Goal: Communication & Community: Answer question/provide support

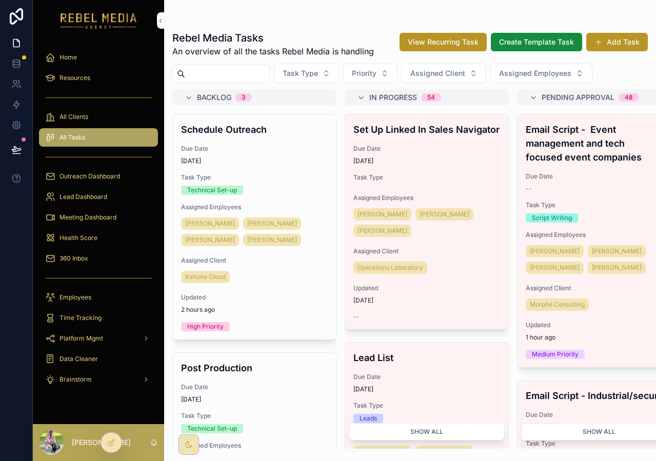
click at [96, 178] on span "Outreach Dashboard" at bounding box center [89, 176] width 61 height 8
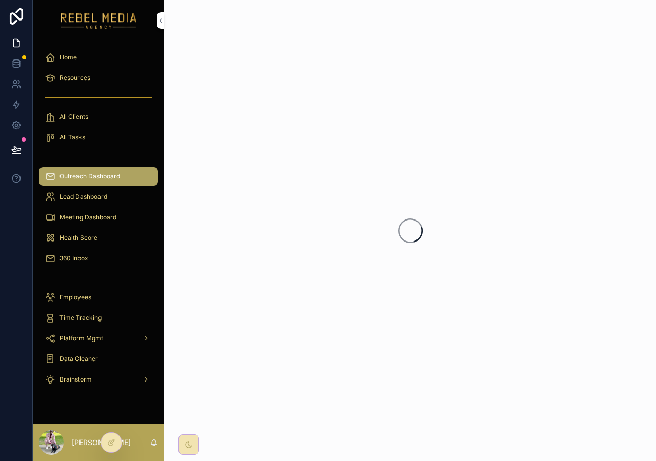
click at [113, 214] on span "Meeting Dashboard" at bounding box center [87, 217] width 57 height 8
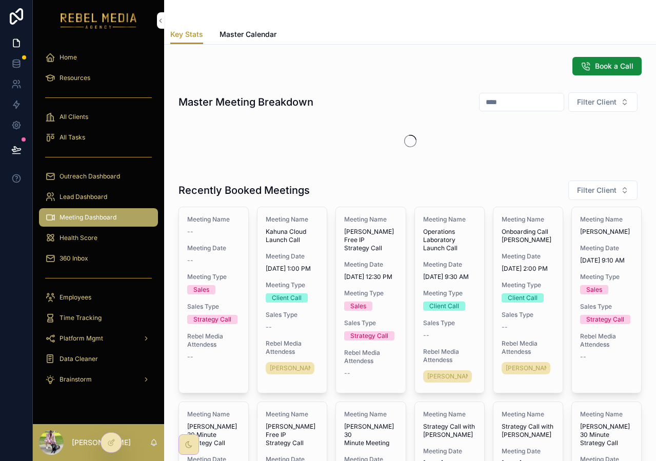
click at [273, 34] on span "Master Calendar" at bounding box center [248, 34] width 57 height 10
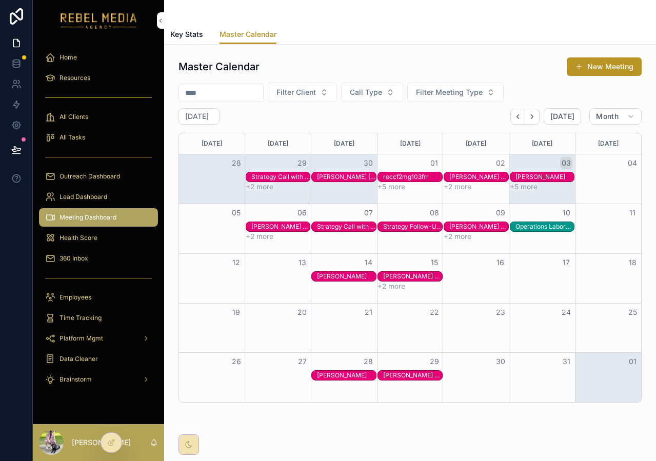
click at [453, 50] on div "Master Calendar New Meeting Filter Client Call Type Filter Meeting Type October…" at bounding box center [410, 259] width 492 height 428
click at [449, 177] on div "[PERSON_NAME] Strategy Call" at bounding box center [478, 177] width 59 height 8
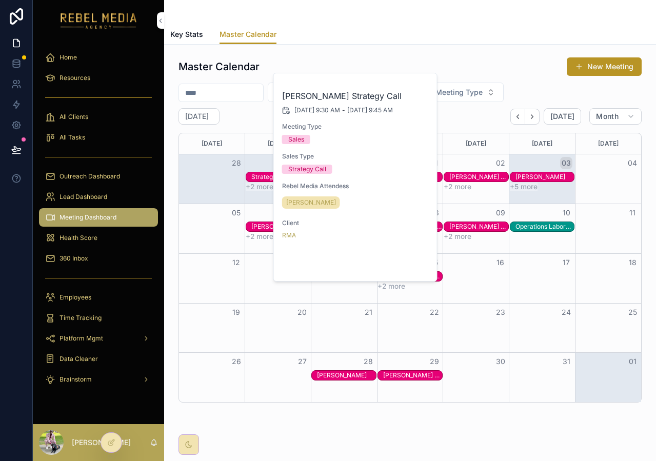
click at [414, 268] on button "Open" at bounding box center [408, 264] width 45 height 17
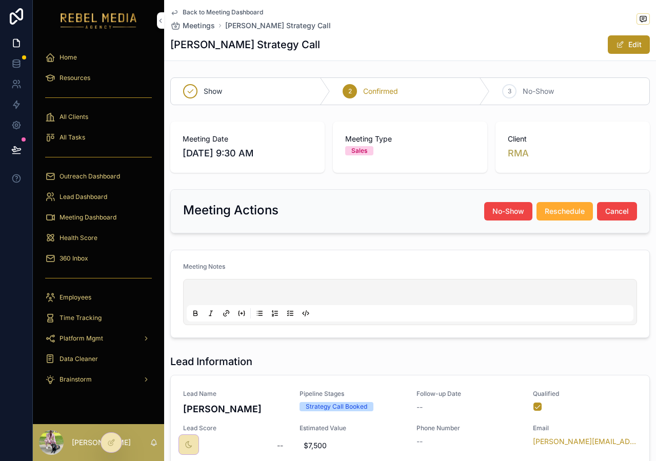
scroll to position [81, 0]
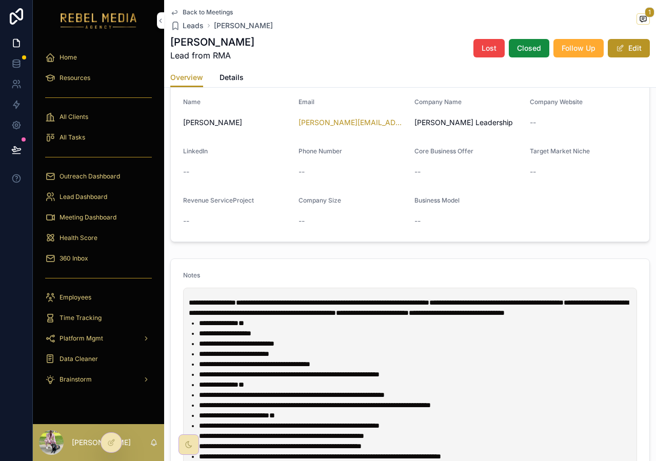
scroll to position [55, 0]
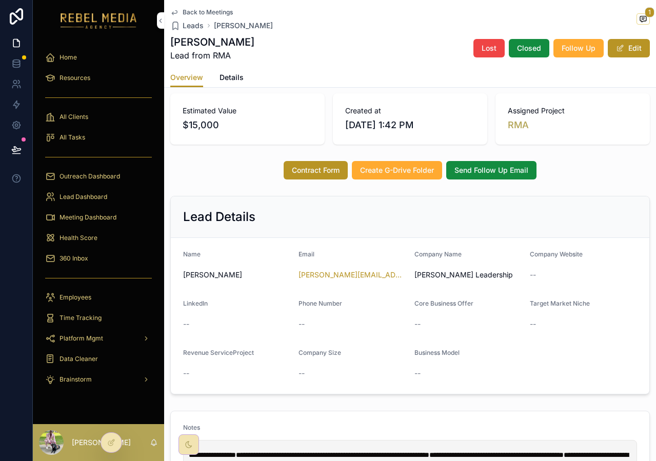
click at [482, 175] on span "Send Follow Up Email" at bounding box center [491, 170] width 74 height 10
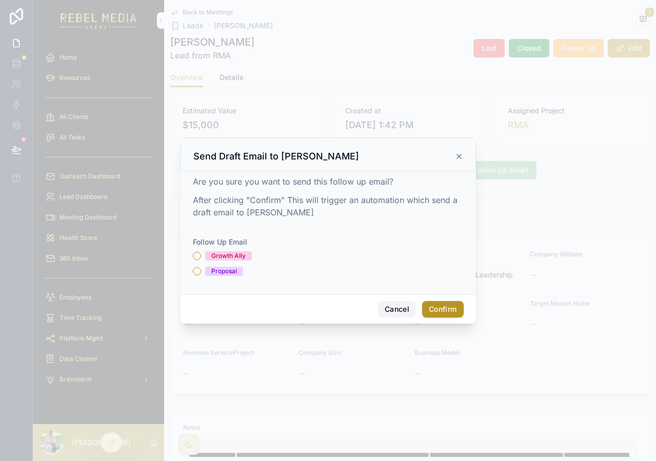
click at [391, 312] on button "Cancel" at bounding box center [397, 309] width 38 height 16
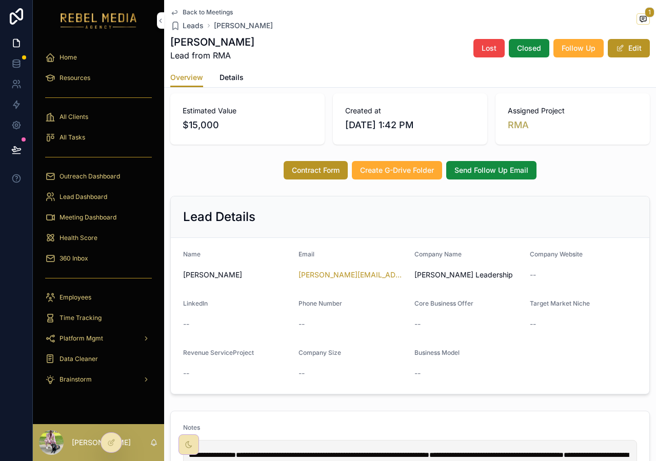
click at [107, 270] on div "scrollable content" at bounding box center [98, 278] width 119 height 16
click at [123, 258] on div "360 Inbox" at bounding box center [98, 258] width 107 height 16
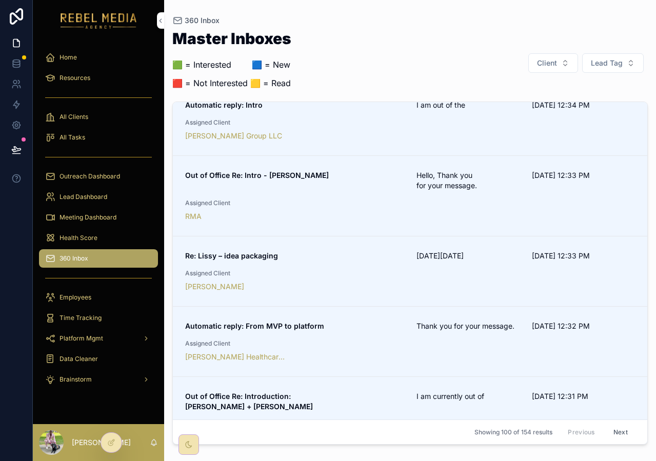
scroll to position [1260, 0]
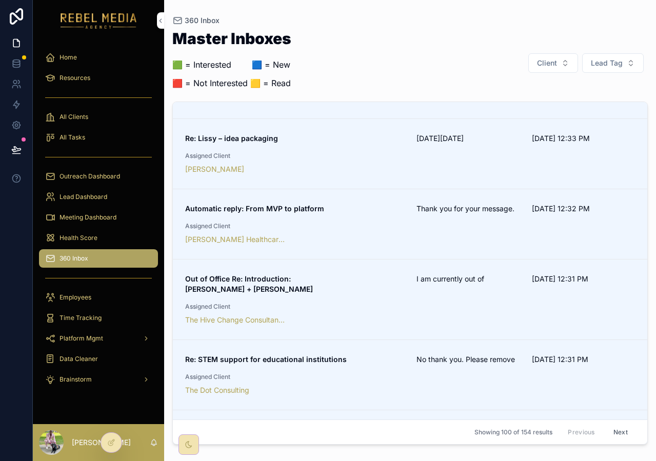
click at [563, 63] on button "Client" at bounding box center [553, 62] width 50 height 19
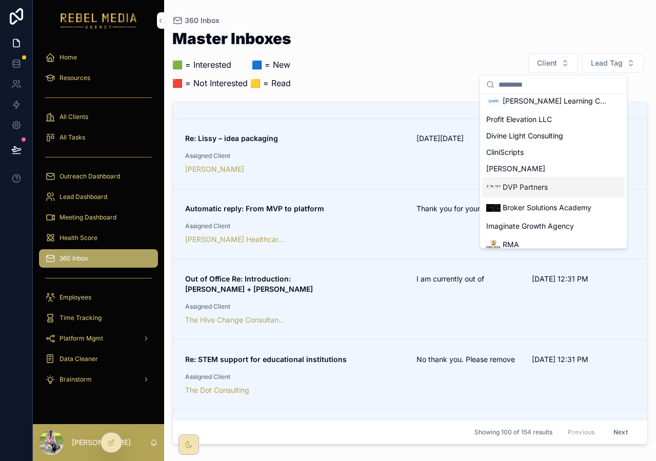
scroll to position [585, 0]
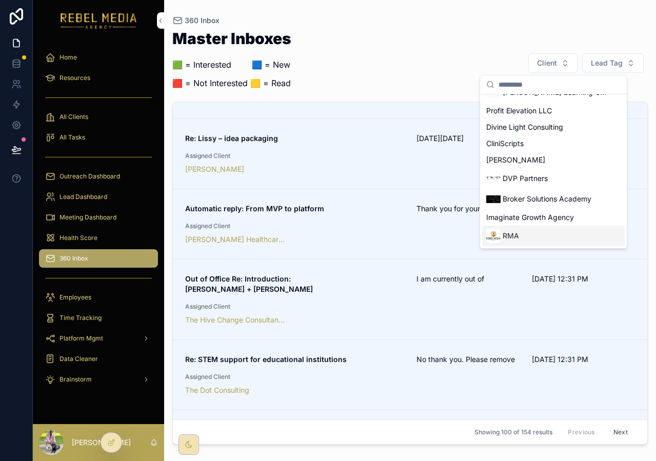
click at [518, 235] on span "RMA" at bounding box center [511, 236] width 16 height 10
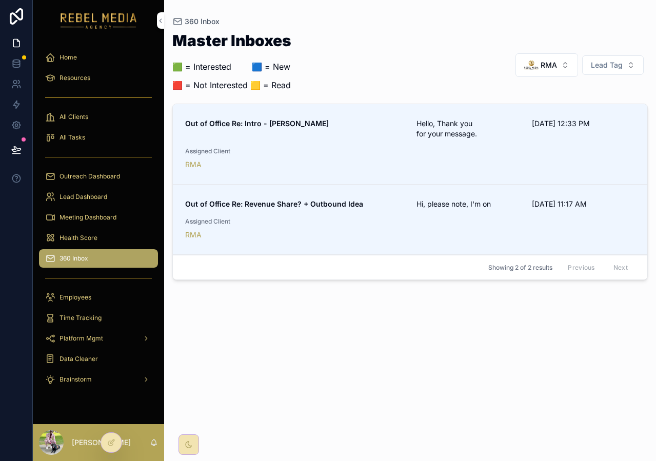
click at [550, 66] on span "RMA" at bounding box center [549, 65] width 16 height 10
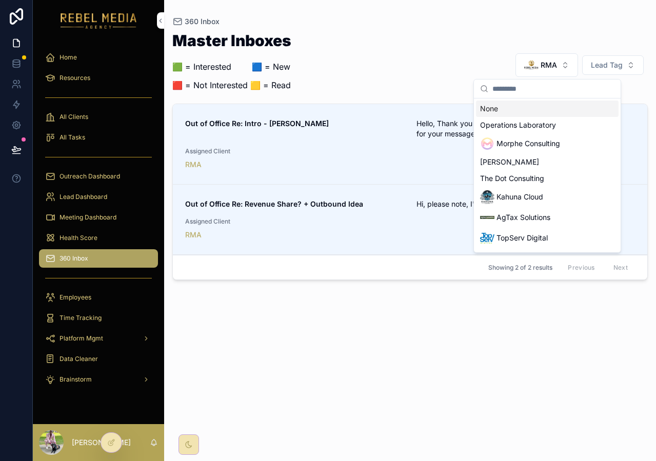
click at [505, 114] on div "None" at bounding box center [547, 109] width 143 height 16
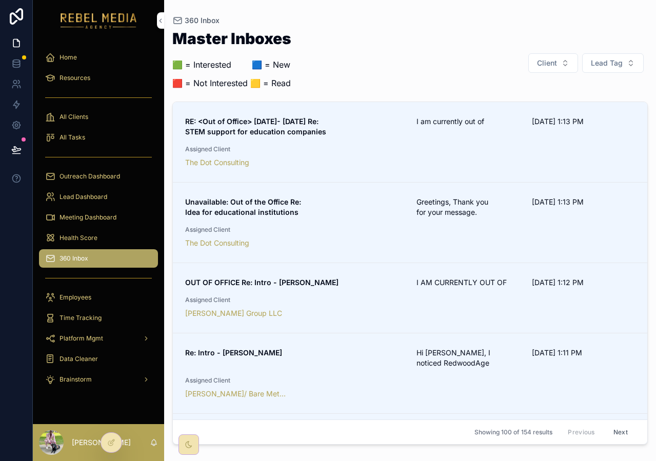
click at [94, 212] on div "Meeting Dashboard" at bounding box center [98, 217] width 107 height 16
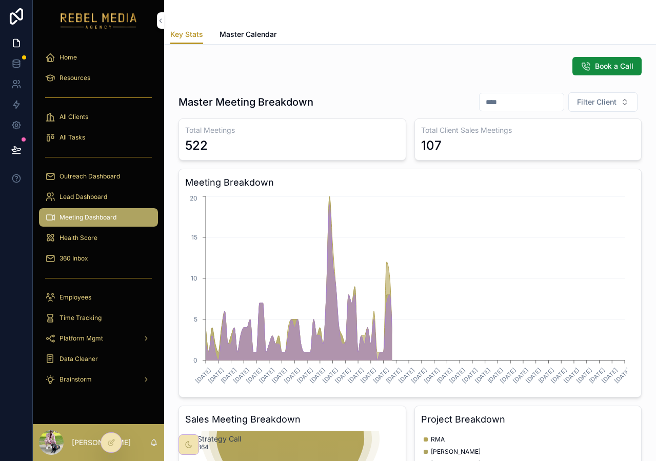
click at [99, 244] on div "Health Score" at bounding box center [98, 238] width 107 height 16
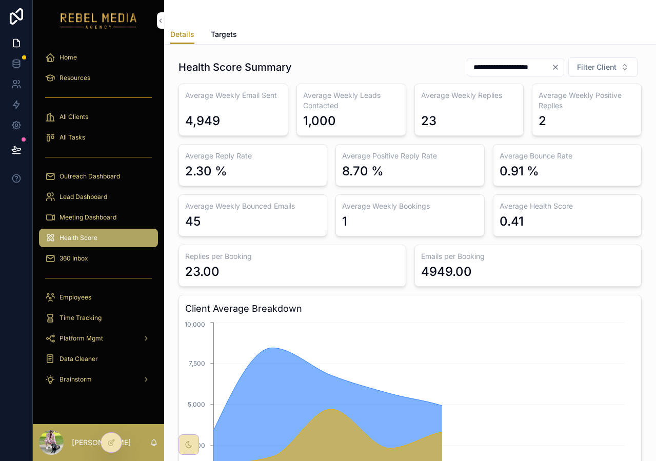
click at [118, 187] on div "Lead Dashboard" at bounding box center [98, 197] width 131 height 21
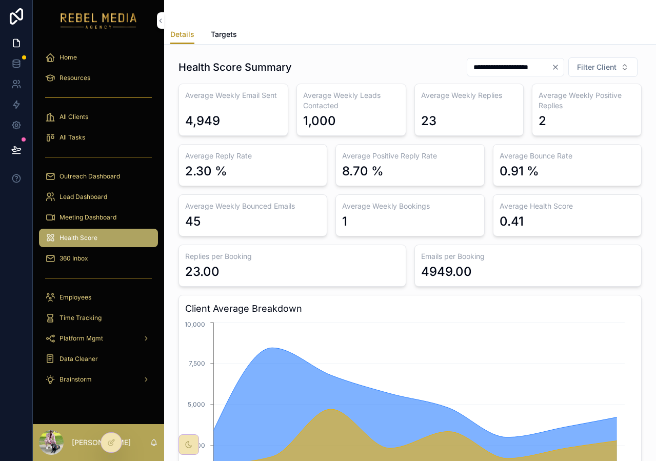
click at [105, 192] on div "Lead Dashboard" at bounding box center [98, 197] width 107 height 16
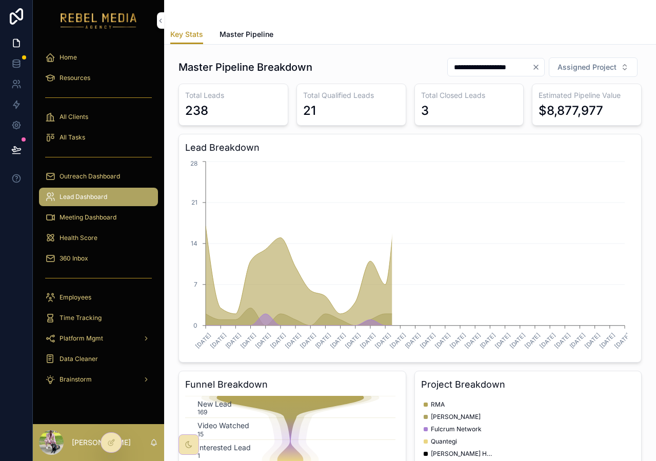
click at [99, 173] on span "Outreach Dashboard" at bounding box center [89, 176] width 61 height 8
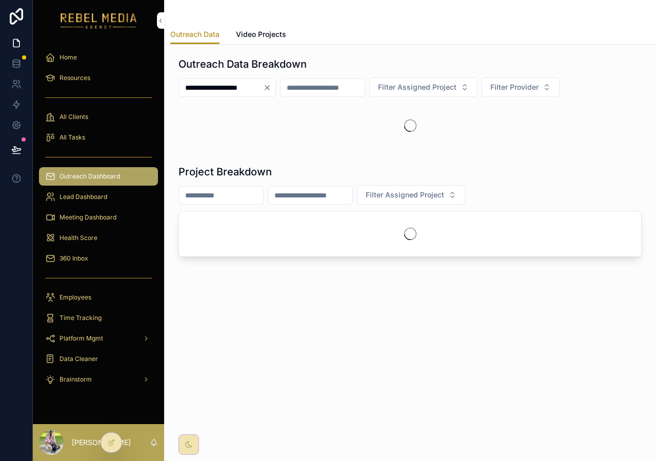
click at [84, 118] on span "All Clients" at bounding box center [73, 117] width 29 height 8
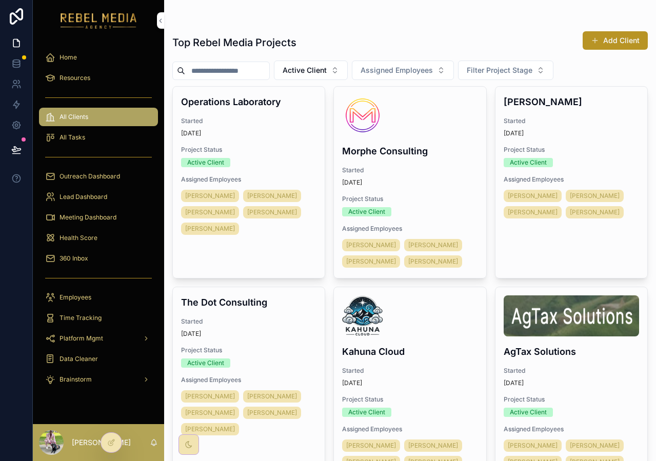
click at [114, 254] on div "360 Inbox" at bounding box center [98, 258] width 107 height 16
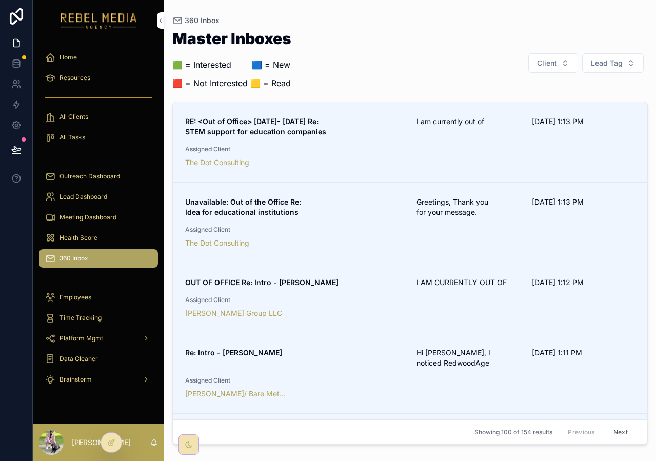
click at [311, 90] on div "Master Inboxes 🟩 = Interested ‎ ‎ ‎ ‎ ‎ ‎‎ ‎ 🟦 = New 🟥 = Not Interested 🟨 = Rea…" at bounding box center [409, 63] width 475 height 65
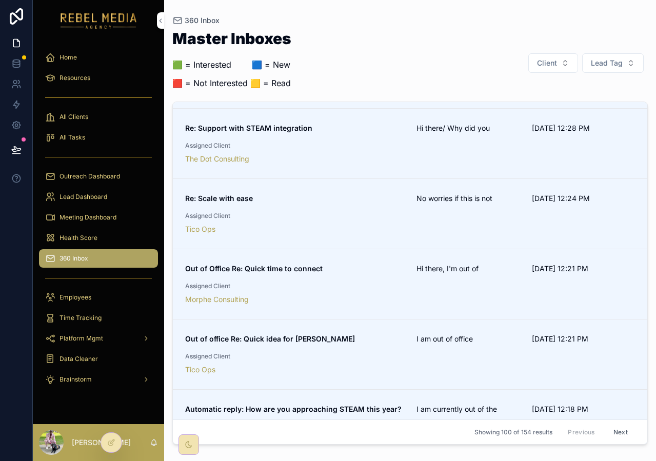
scroll to position [2529, 0]
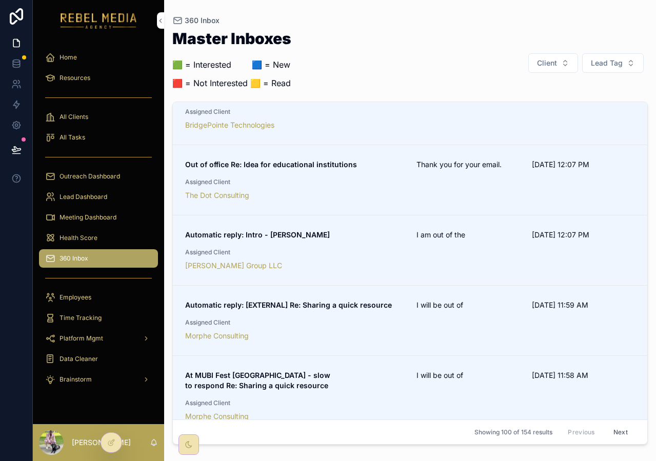
click at [548, 68] on button "Client" at bounding box center [553, 62] width 50 height 19
click at [620, 70] on button "Lead Tag" at bounding box center [613, 62] width 62 height 19
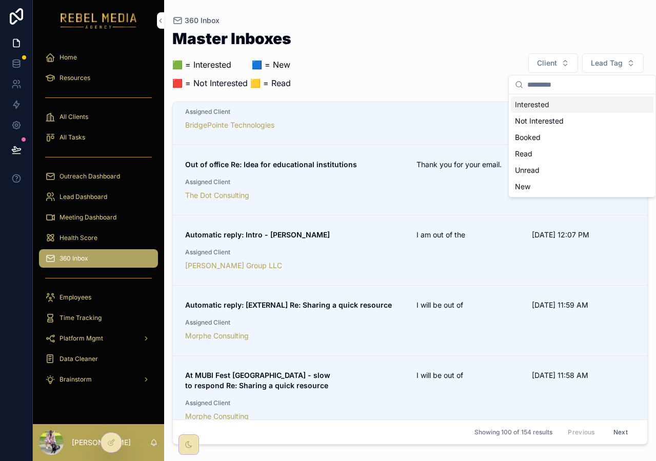
click at [555, 62] on span "Client" at bounding box center [547, 63] width 20 height 10
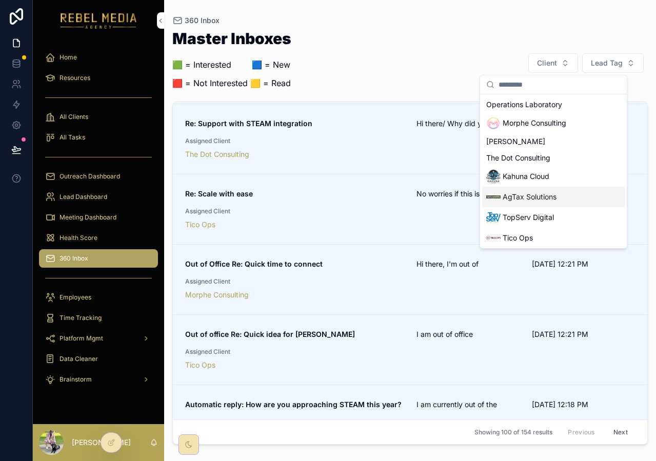
scroll to position [926, 0]
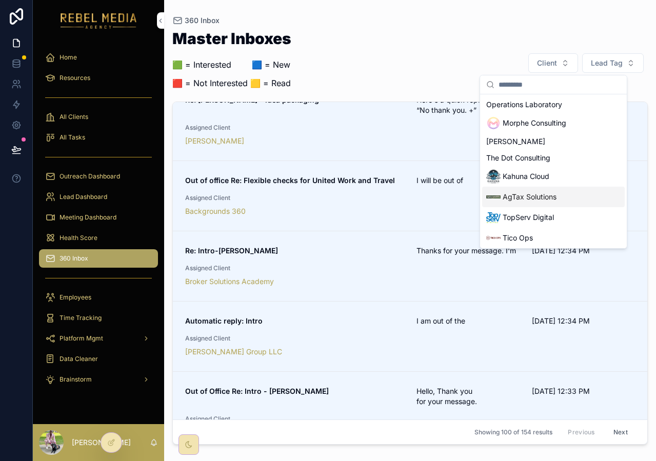
click at [380, 68] on div "Master Inboxes 🟩 = Interested ‎ ‎ ‎ ‎ ‎ ‎‎ ‎ 🟦 = New 🟥 = Not Interested 🟨 = Rea…" at bounding box center [409, 63] width 475 height 65
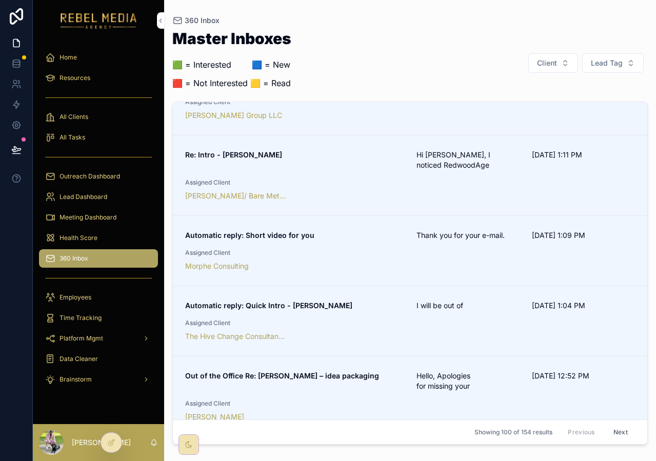
scroll to position [0, 0]
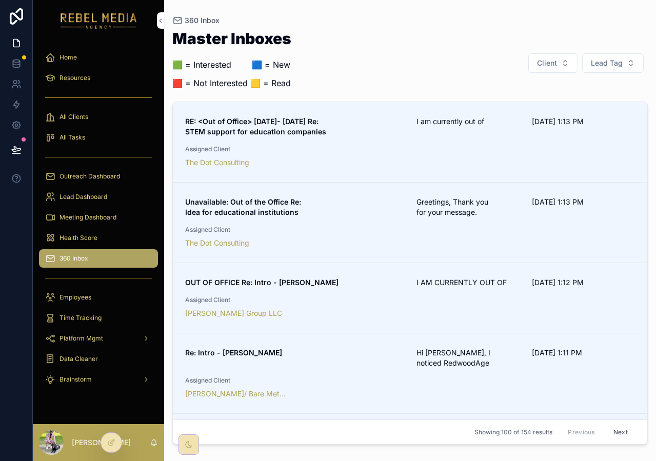
click at [617, 71] on button "Lead Tag" at bounding box center [613, 62] width 62 height 19
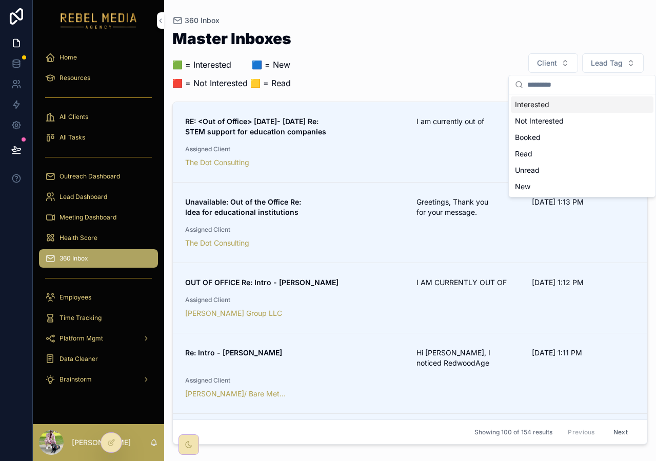
click at [375, 58] on div "Master Inboxes 🟩 = Interested ‎ ‎ ‎ ‎ ‎ ‎‎ ‎ 🟦 = New 🟥 = Not Interested 🟨 = Rea…" at bounding box center [409, 63] width 475 height 65
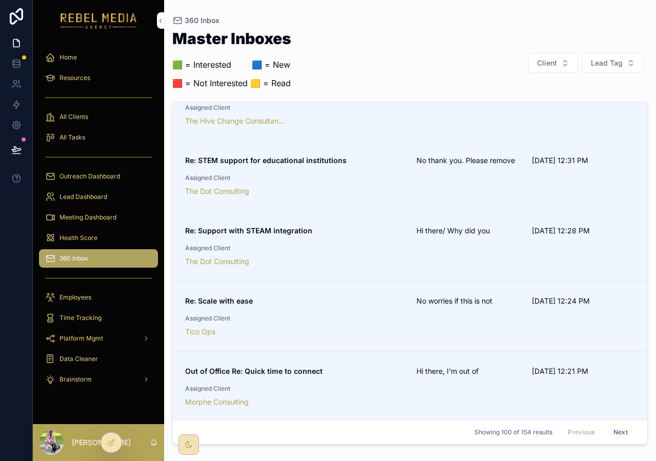
scroll to position [1365, 0]
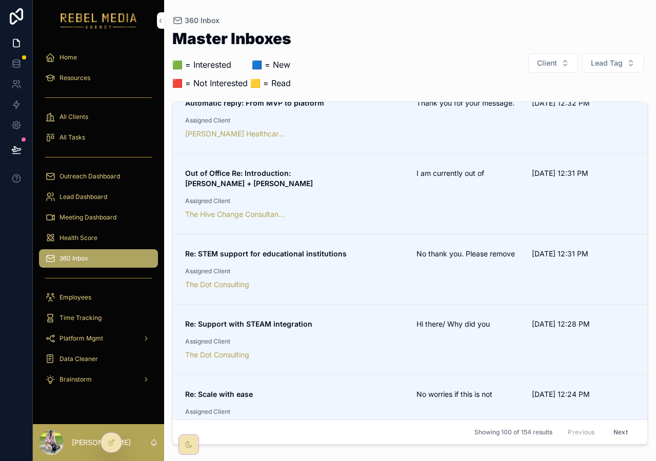
click at [296, 106] on div "Automatic reply: From MVP to platform Thank you for your message. 10/3/2025 12:…" at bounding box center [410, 118] width 450 height 41
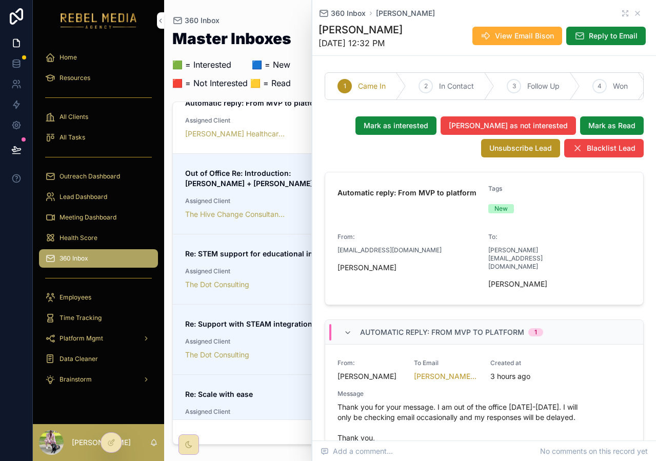
click at [531, 32] on span "View Email Bison" at bounding box center [524, 36] width 59 height 10
click at [605, 32] on span "Reply to Email" at bounding box center [613, 36] width 49 height 10
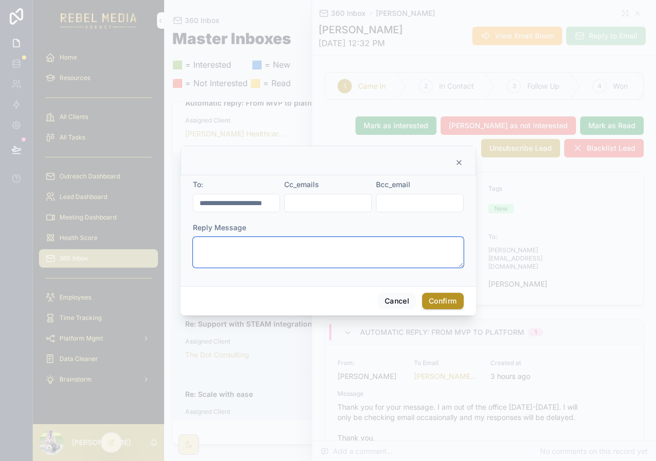
click at [267, 263] on textarea at bounding box center [328, 252] width 271 height 31
type textarea "********"
click at [393, 294] on button "Cancel" at bounding box center [397, 301] width 38 height 16
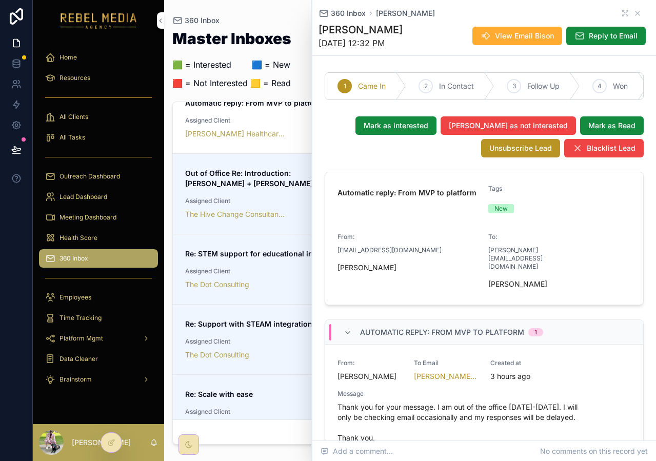
click at [634, 14] on div "360 Inbox Linda Sanders" at bounding box center [483, 13] width 331 height 10
click at [633, 14] on icon "scrollable content" at bounding box center [637, 13] width 8 height 8
